Goal: Check status: Check status

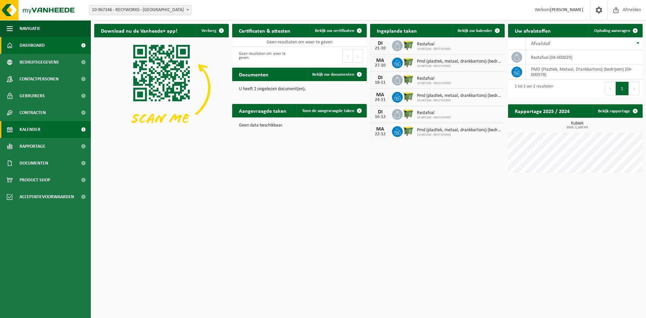
click at [38, 129] on span "Kalender" at bounding box center [30, 129] width 21 height 17
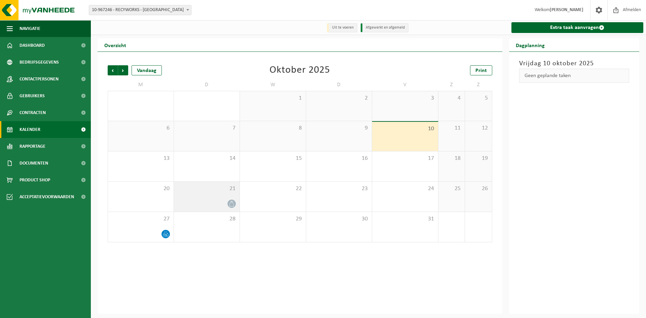
click at [201, 188] on span "21" at bounding box center [206, 188] width 59 height 7
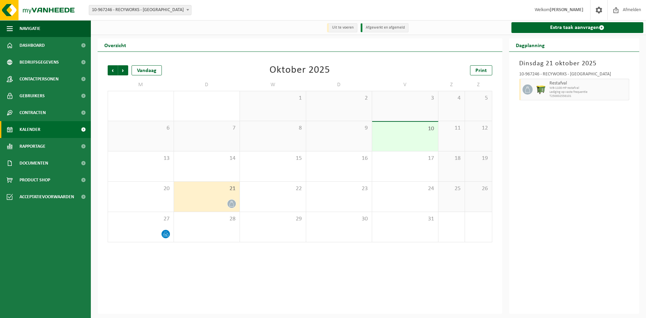
click at [230, 204] on icon at bounding box center [231, 204] width 4 height 6
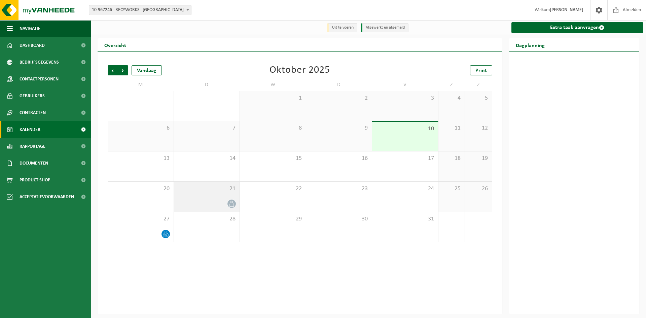
click at [230, 204] on icon at bounding box center [231, 204] width 4 height 6
